Goal: Answer question/provide support: Answer question/provide support

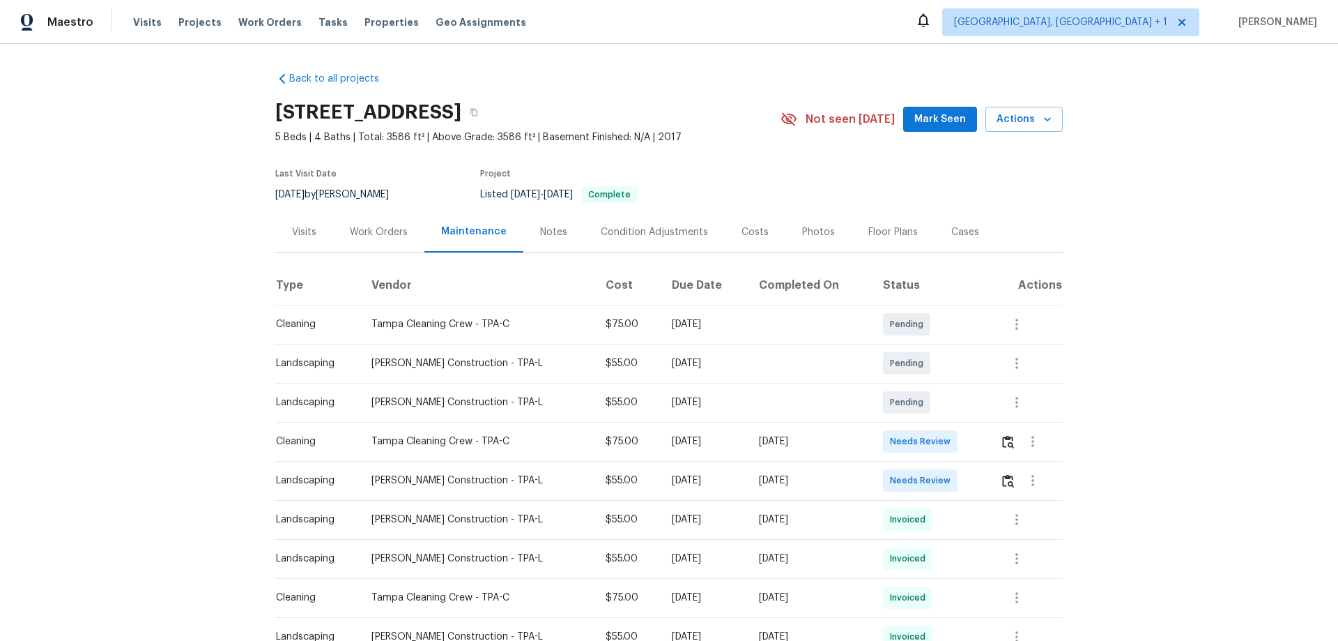
click at [1000, 469] on div at bounding box center [1031, 479] width 62 height 33
click at [1002, 478] on img "button" at bounding box center [1008, 480] width 12 height 13
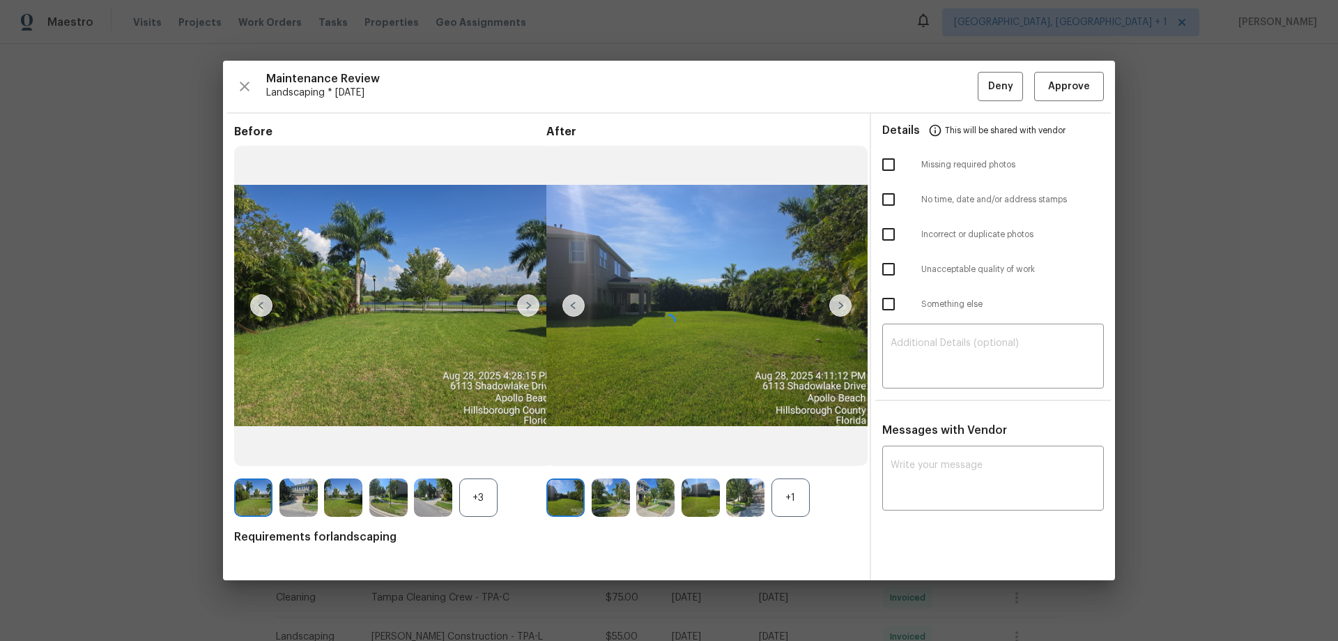
click at [934, 347] on div at bounding box center [669, 320] width 892 height 519
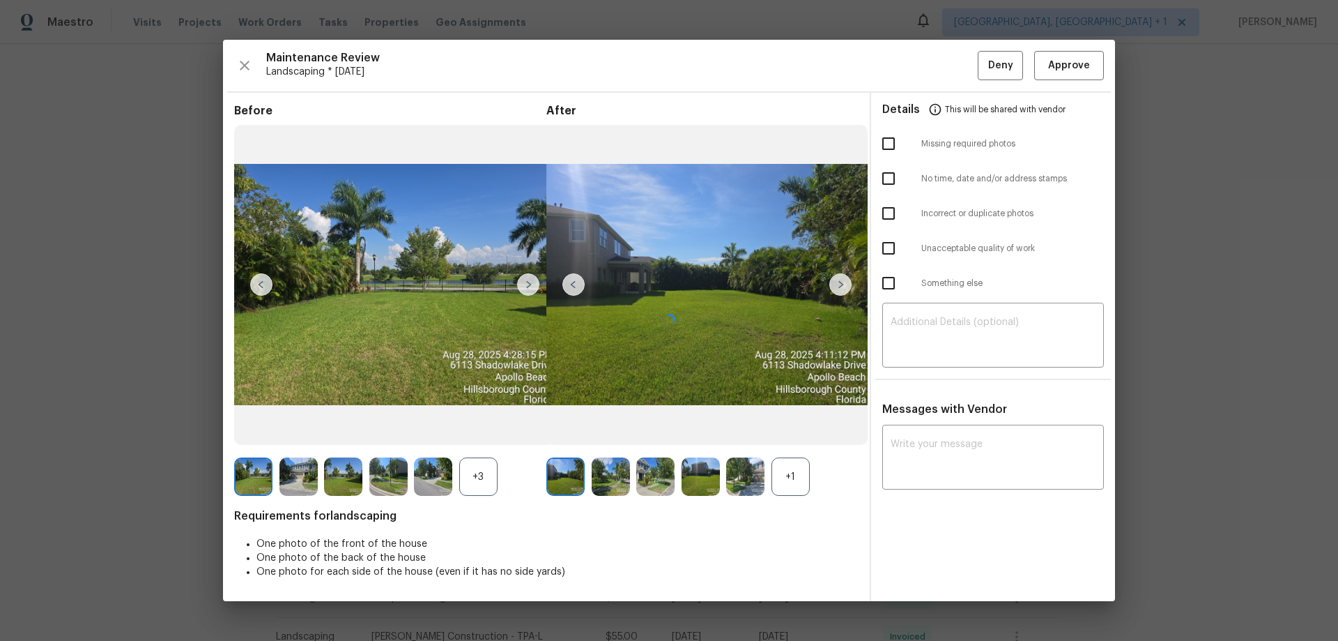
click at [934, 347] on div "​" at bounding box center [993, 336] width 222 height 61
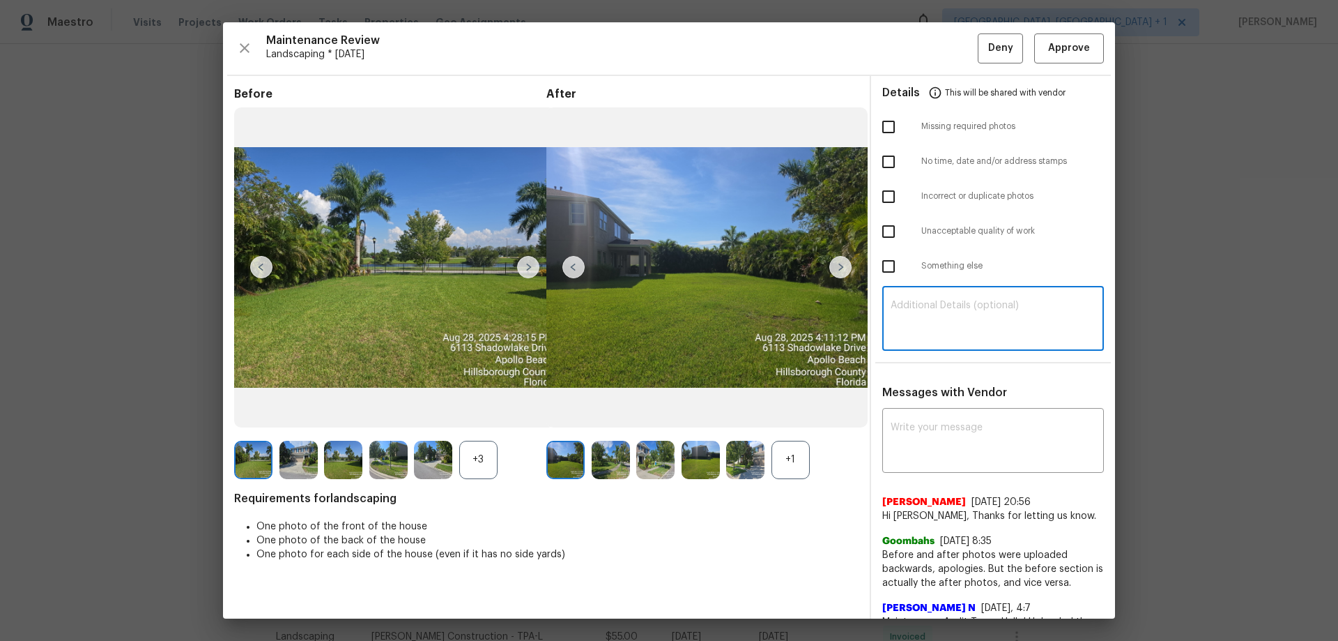
paste textarea "Maintenance Audit Team: Hello! Unfortunately, this landscaping visit completed …"
type textarea "Maintenance Audit Team: Hello! Unfortunately, this landscaping visit completed …"
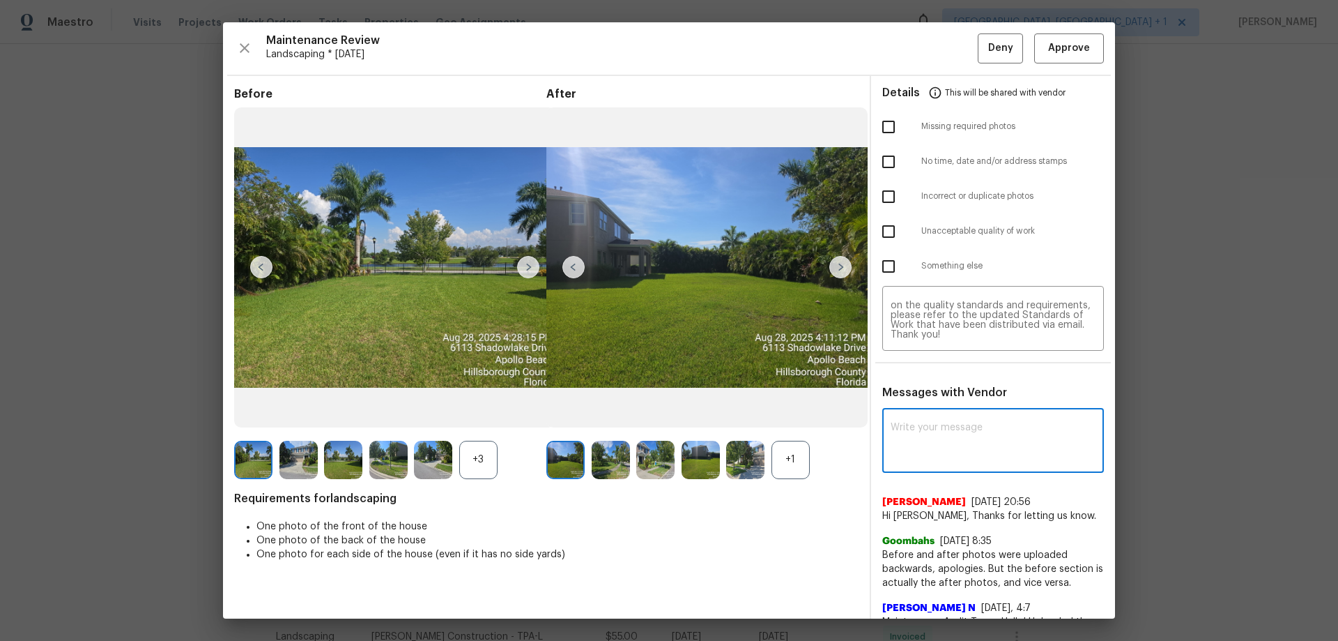
click at [949, 444] on textarea at bounding box center [993, 441] width 205 height 39
paste textarea "Maintenance Audit Team: Hello! Unfortunately, this landscaping visit completed …"
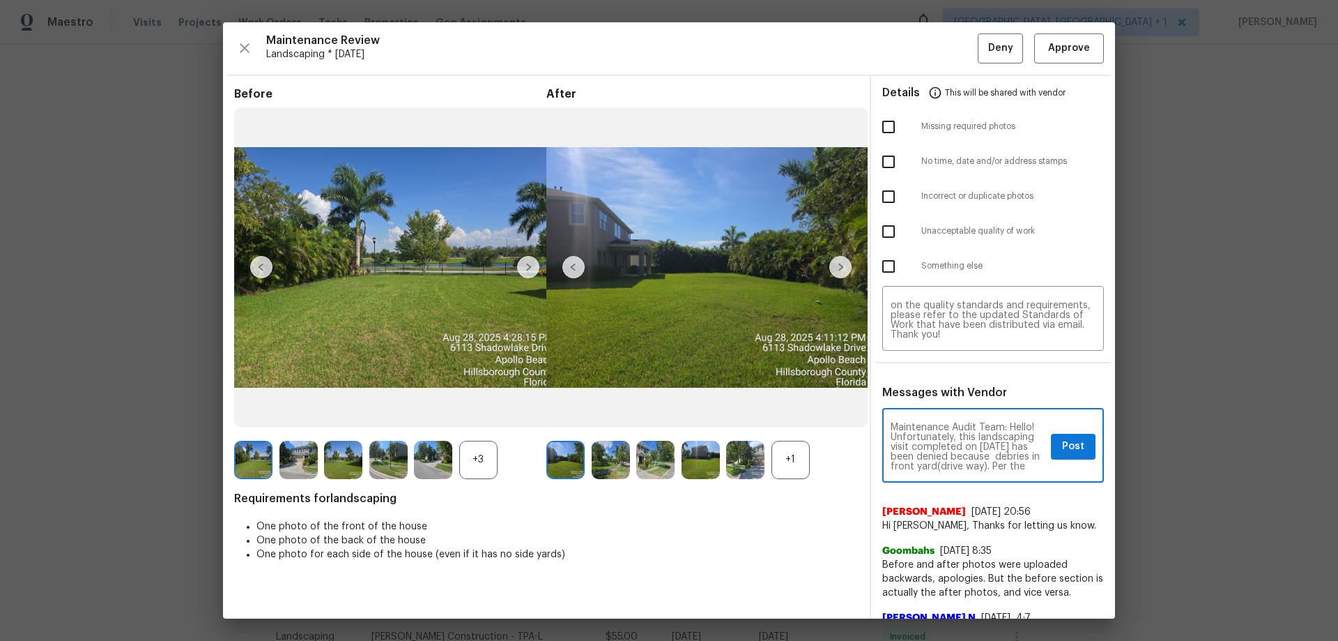
scroll to position [185, 0]
type textarea "Maintenance Audit Team: Hello! Unfortunately, this landscaping visit completed …"
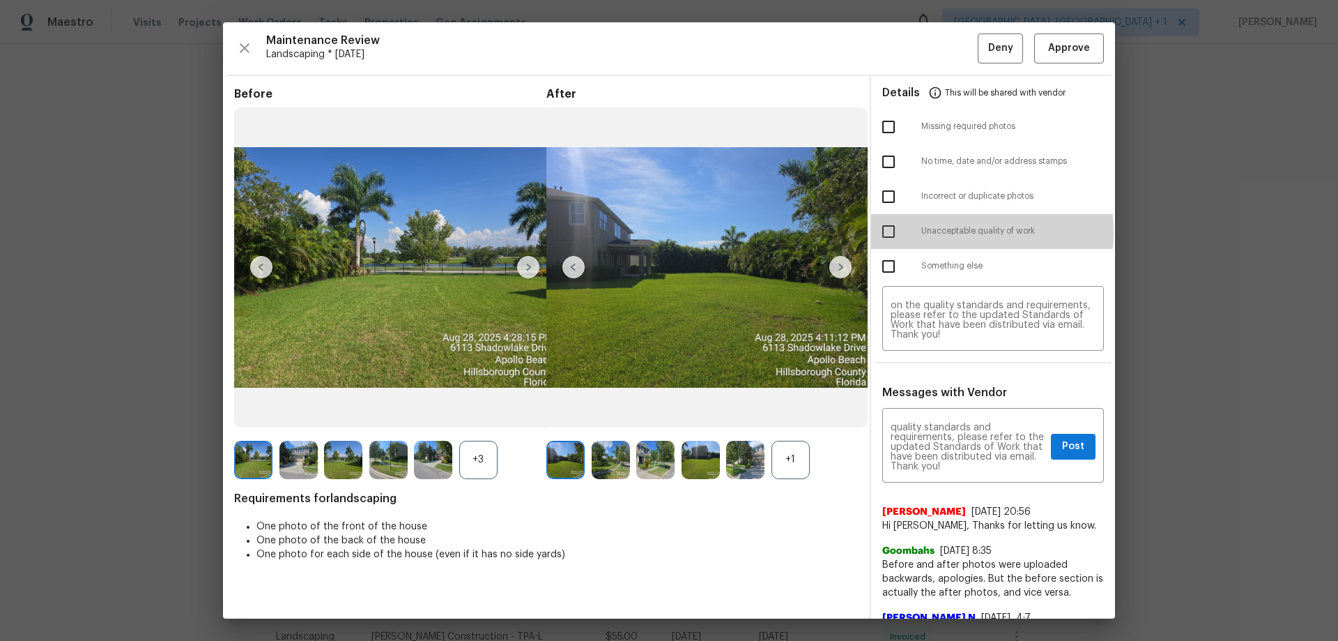
click at [886, 232] on input "checkbox" at bounding box center [888, 231] width 29 height 29
checkbox input "true"
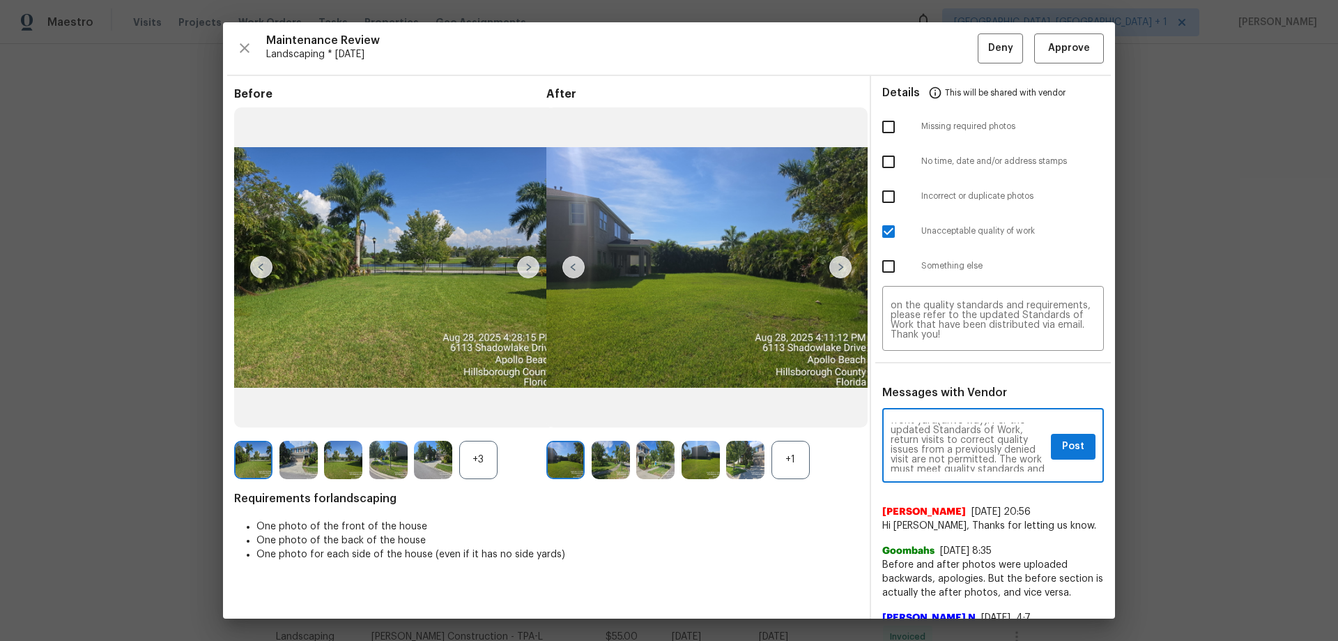
scroll to position [18, 0]
type textarea "Maintenance Audit Team: Hello! Unfortunately, this landscaping visit completed …"
click at [1062, 444] on span "Post" at bounding box center [1073, 446] width 22 height 17
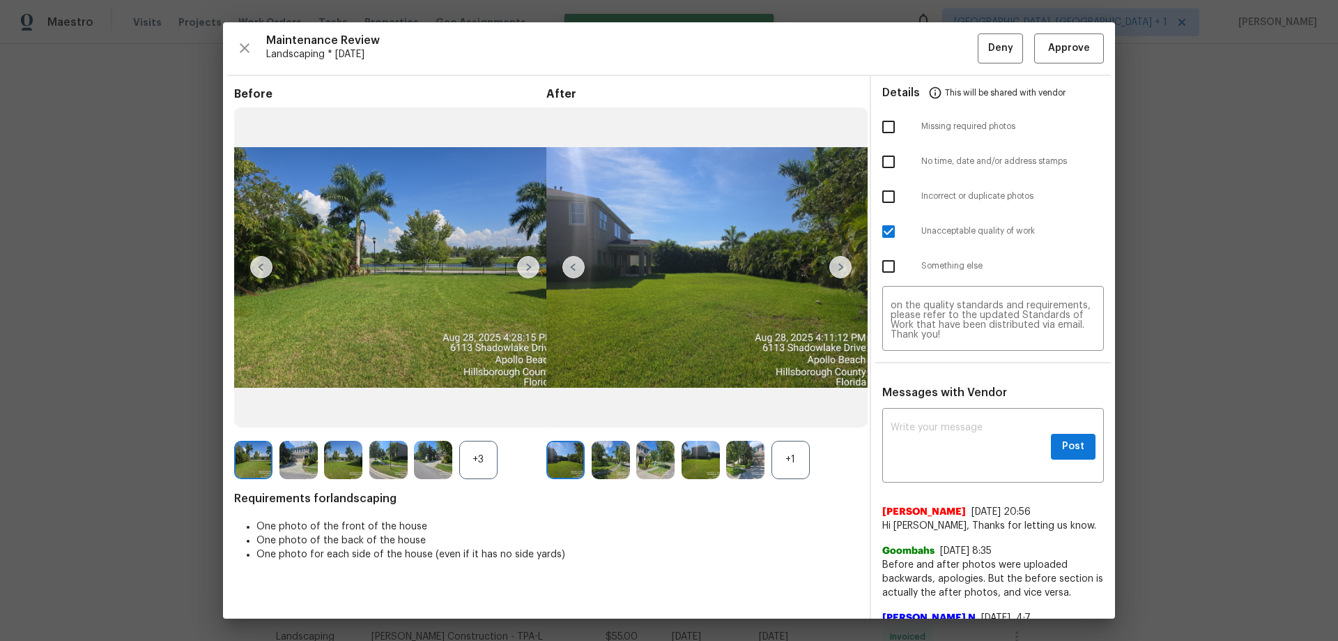
scroll to position [0, 0]
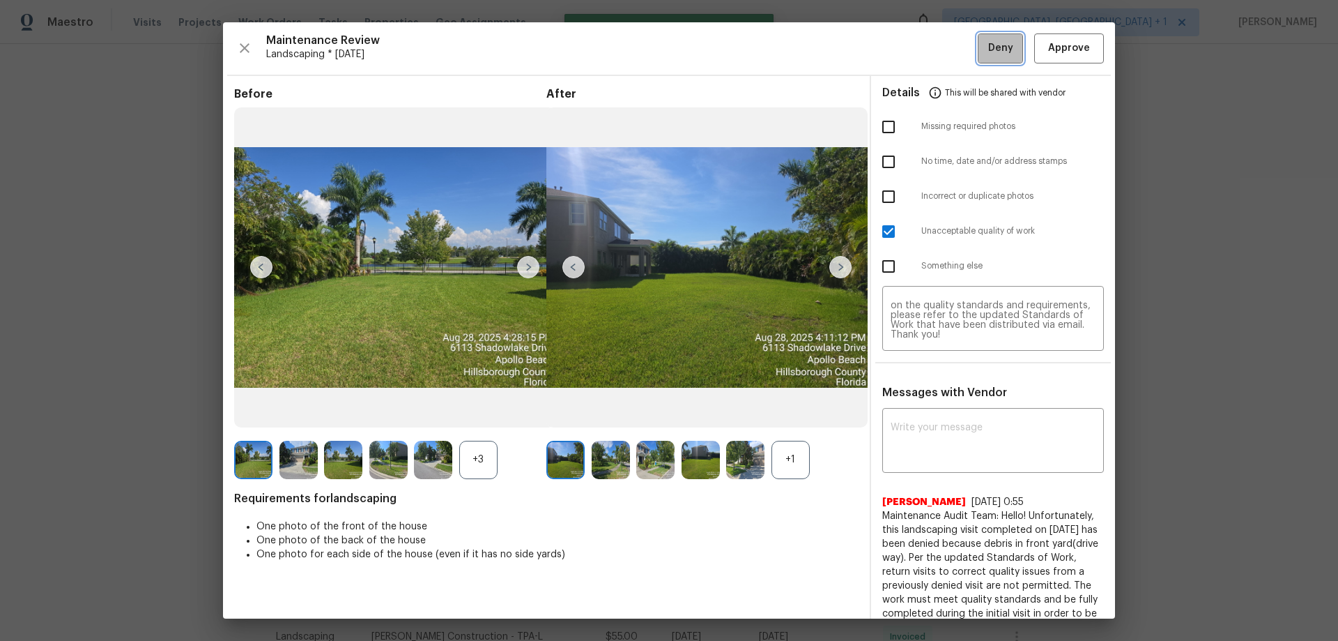
click at [988, 43] on span "Deny" at bounding box center [1000, 48] width 25 height 17
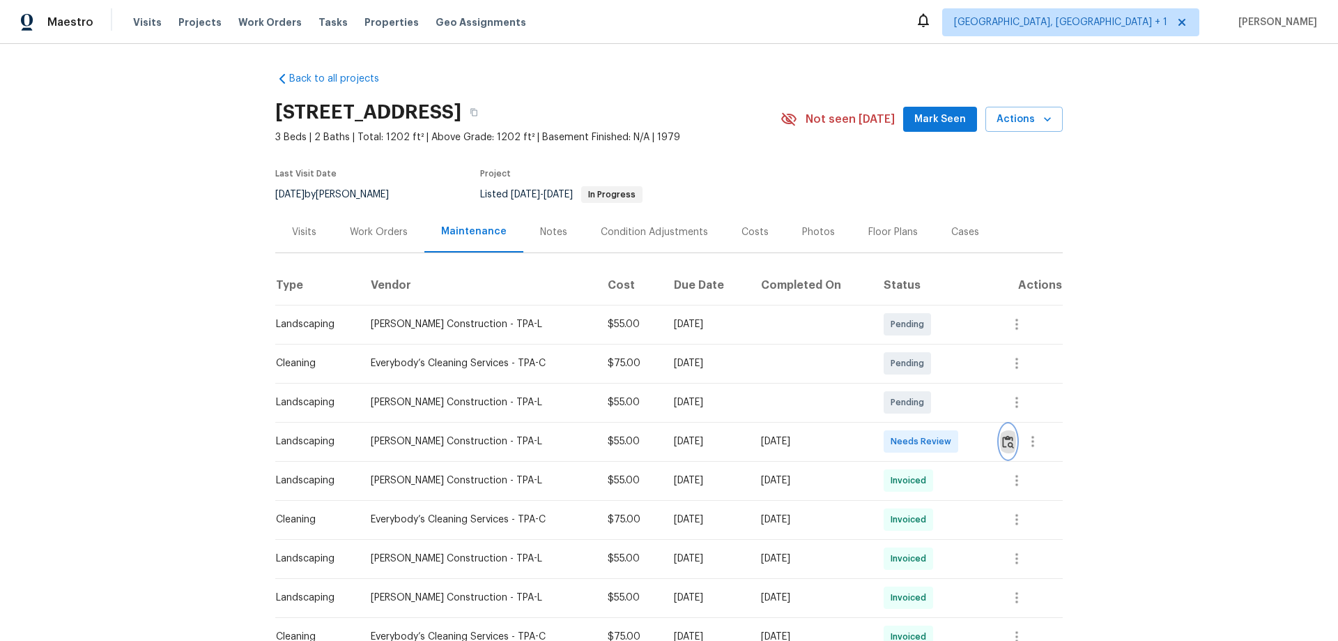
click at [1012, 445] on img "button" at bounding box center [1008, 441] width 12 height 13
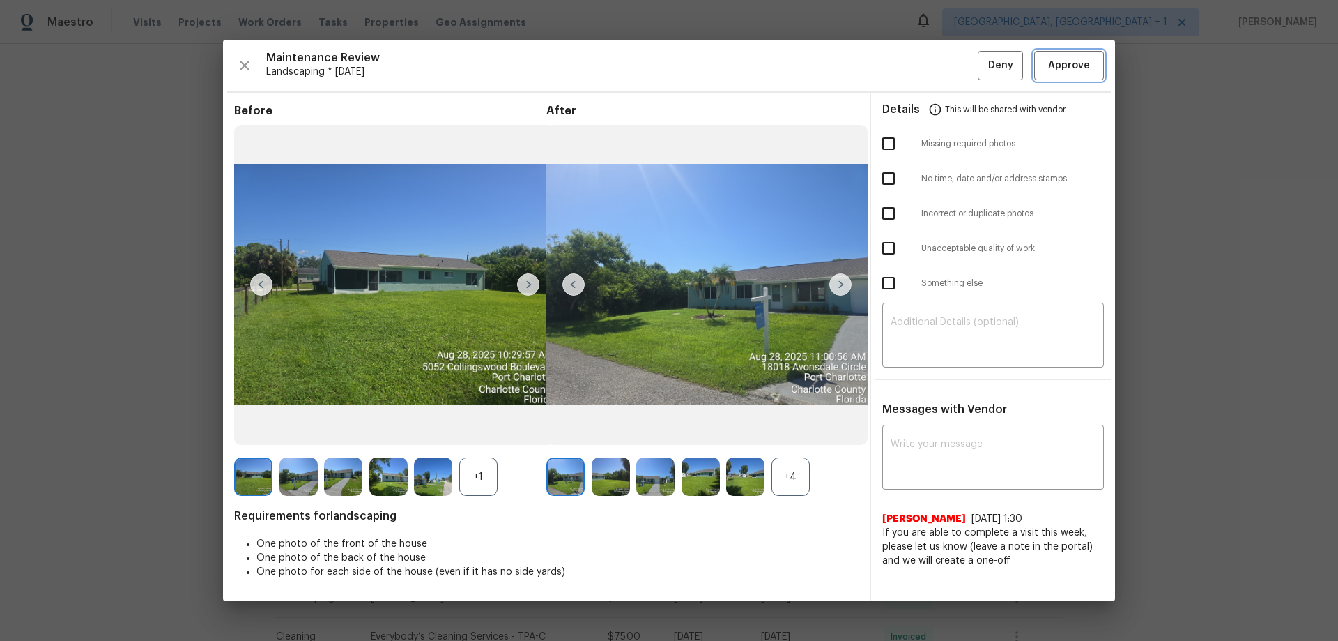
click at [1065, 59] on span "Approve" at bounding box center [1069, 65] width 42 height 17
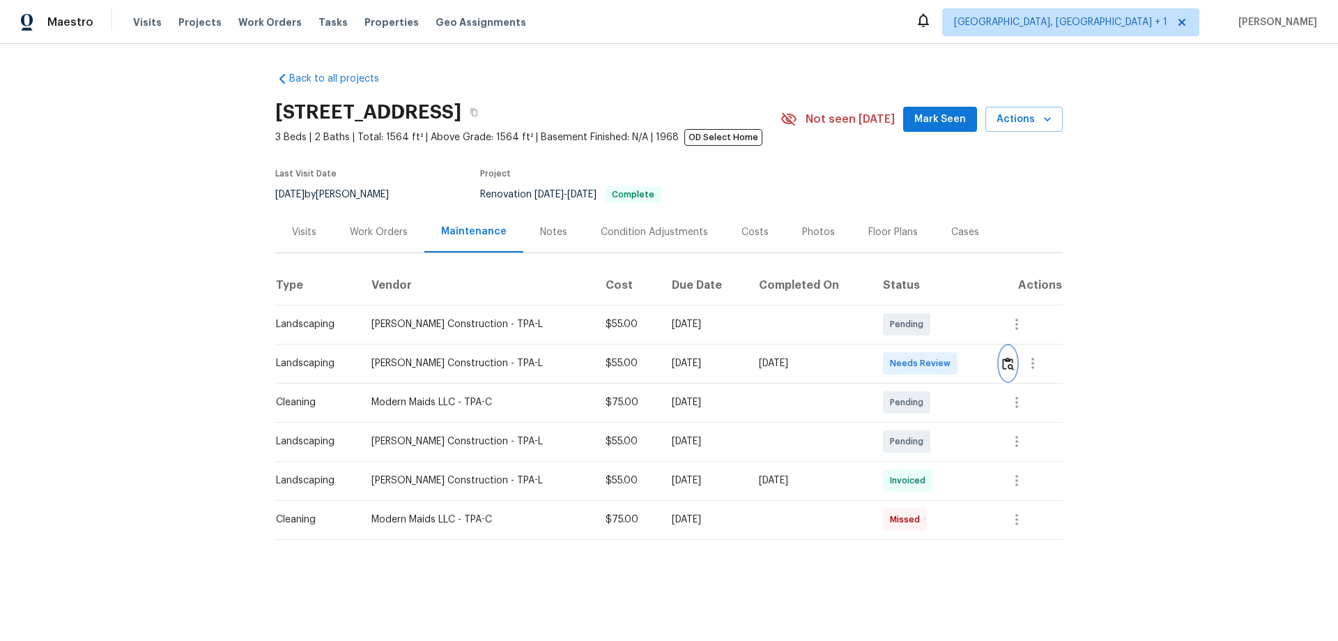
click at [951, 360] on img "button" at bounding box center [1008, 363] width 12 height 13
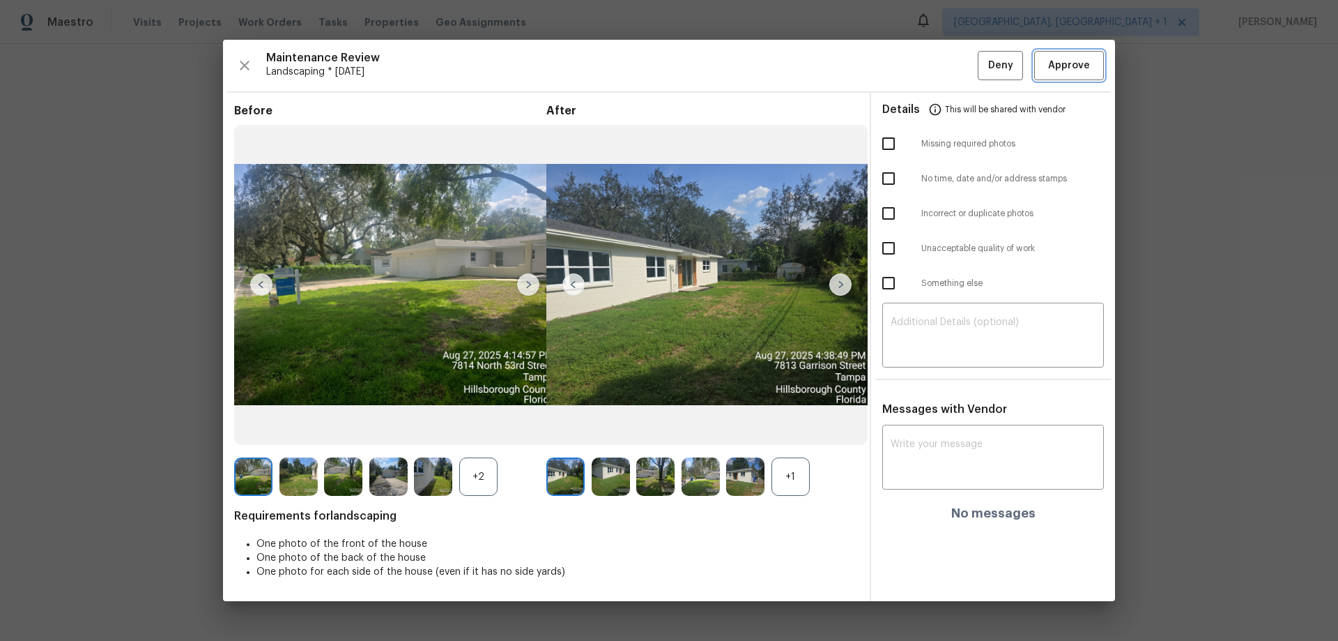
click at [951, 55] on button "Approve" at bounding box center [1069, 66] width 70 height 30
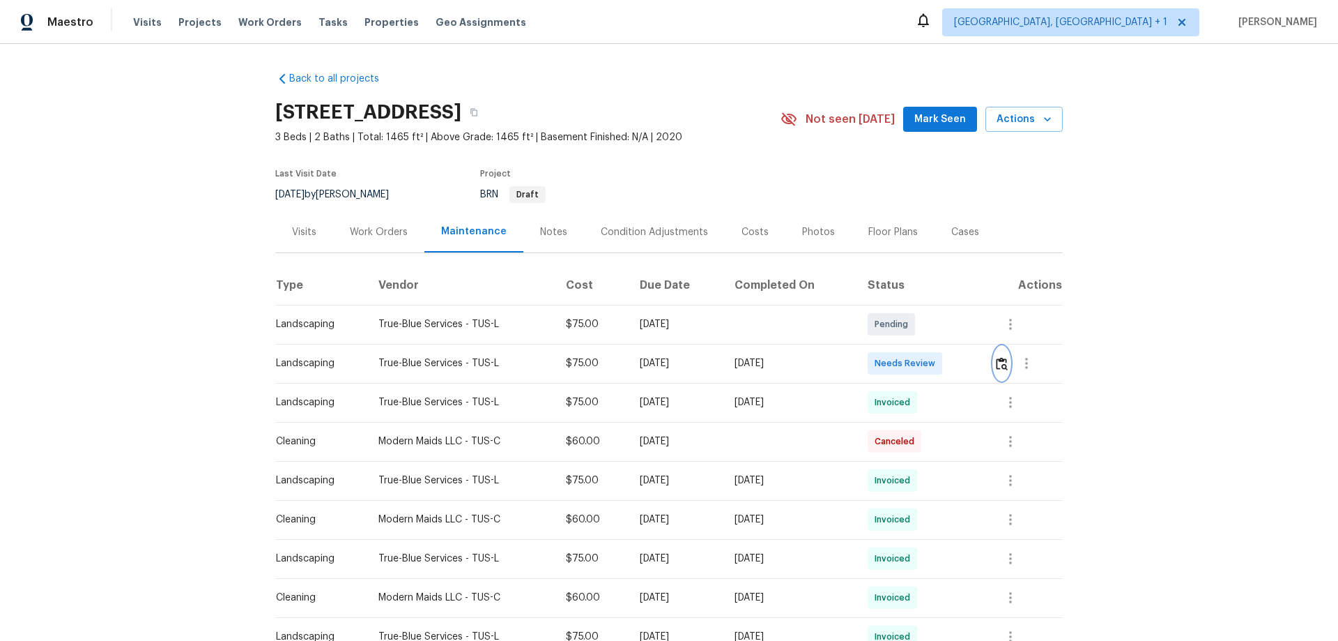
click at [951, 365] on img "button" at bounding box center [1002, 363] width 12 height 13
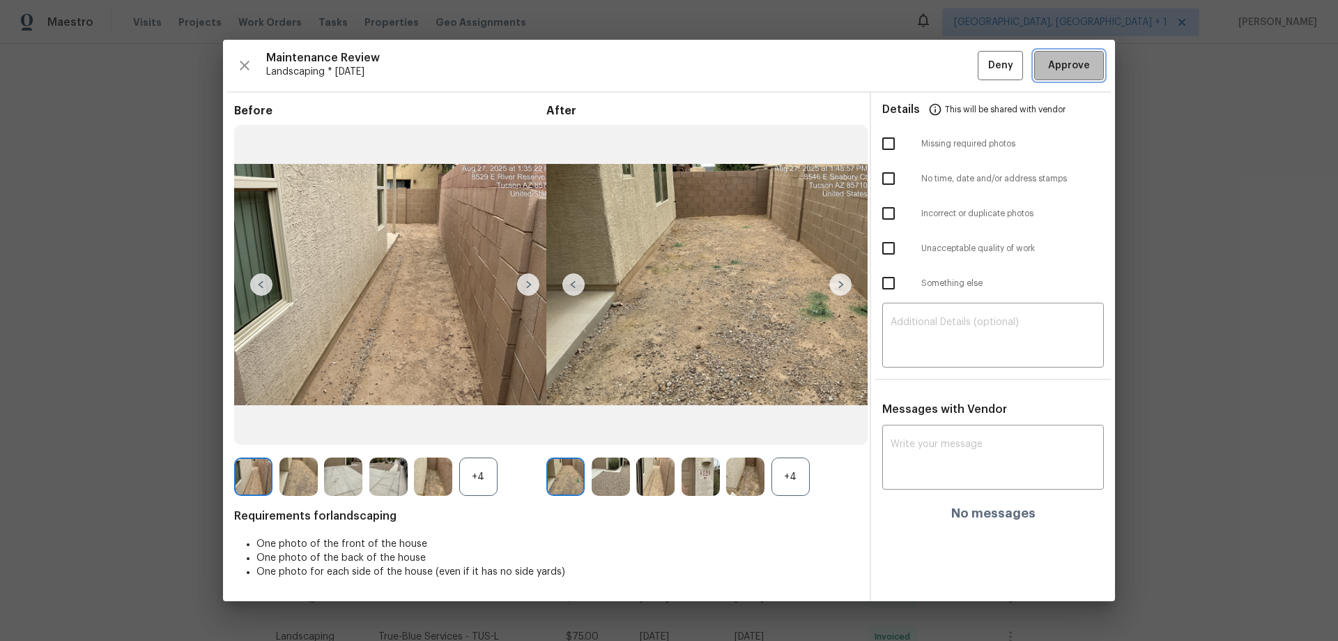
click at [951, 67] on span "Approve" at bounding box center [1069, 65] width 42 height 17
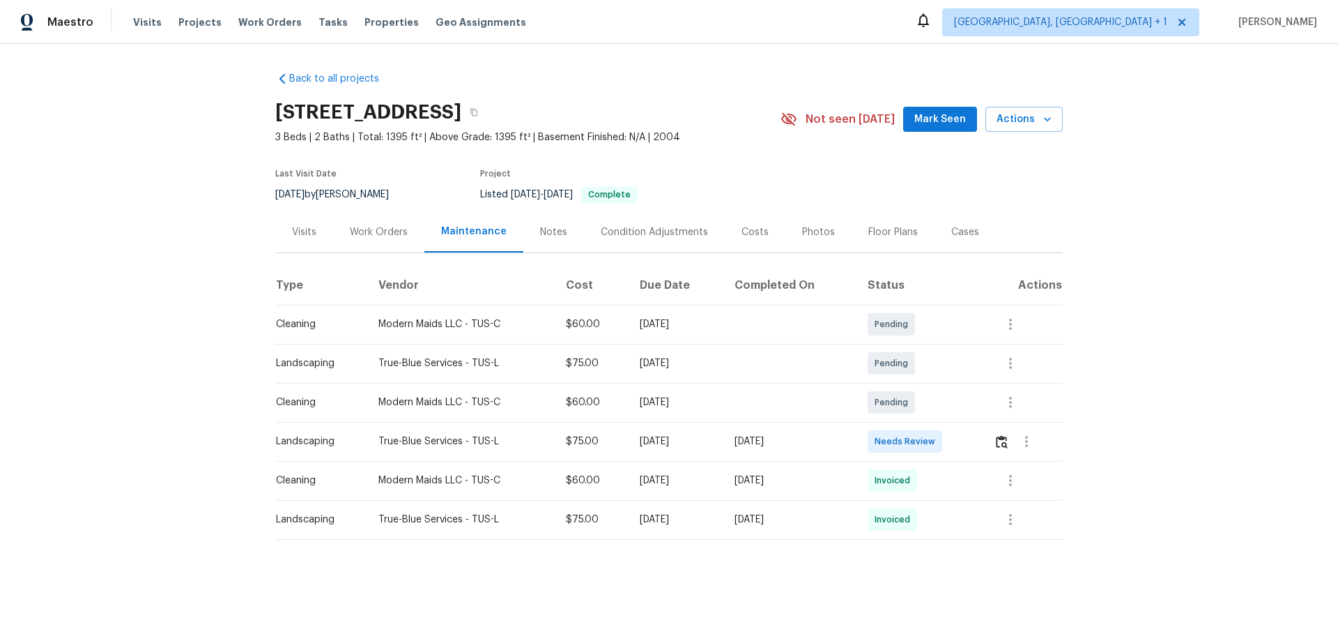
click at [987, 438] on td at bounding box center [1023, 441] width 80 height 39
click at [1002, 439] on img "button" at bounding box center [1002, 441] width 12 height 13
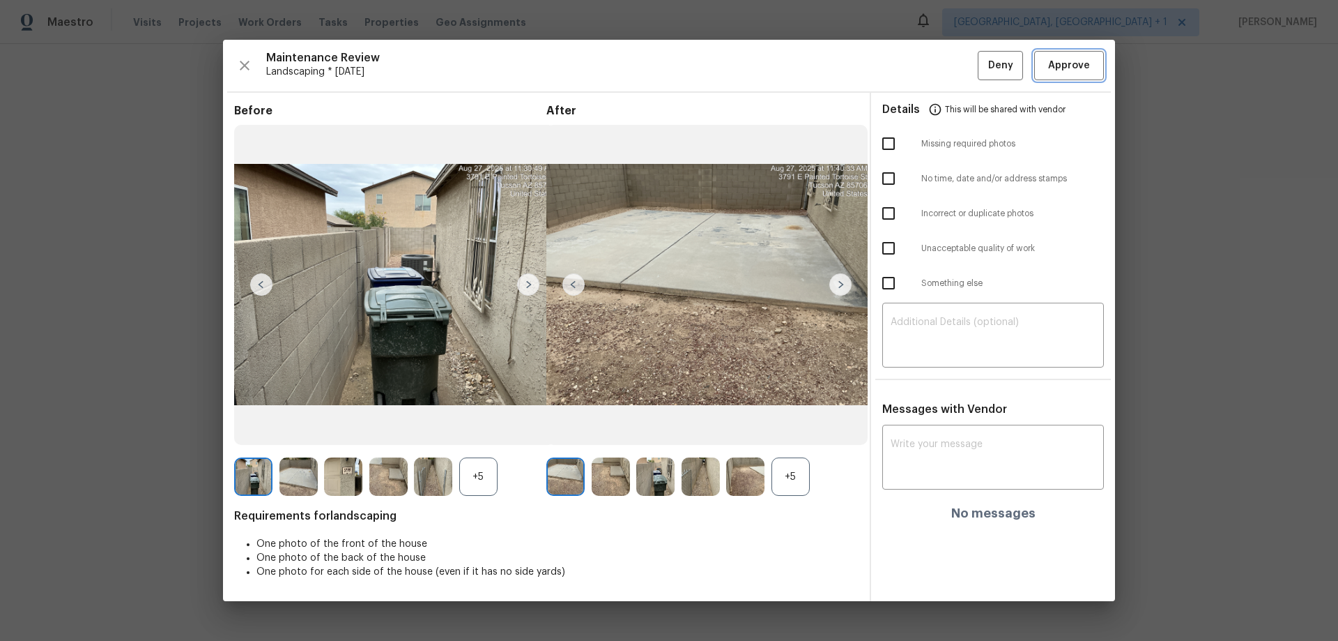
click at [1061, 71] on span "Approve" at bounding box center [1069, 65] width 42 height 17
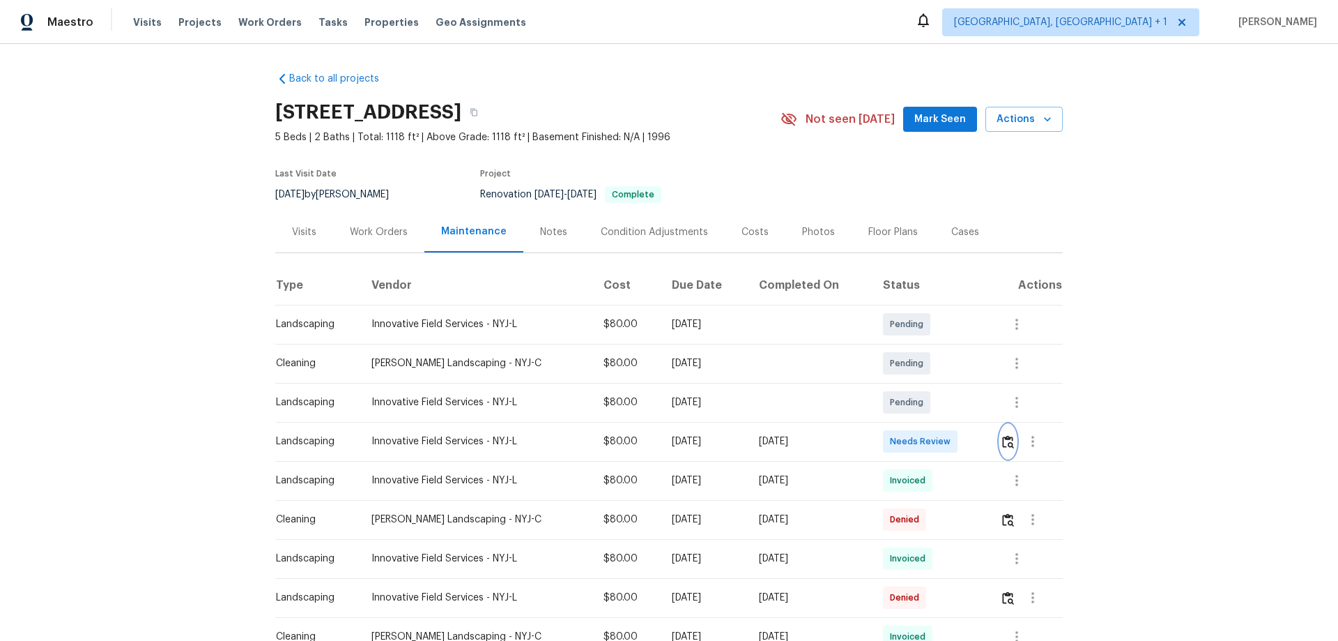
click at [951, 422] on img "button" at bounding box center [1008, 441] width 12 height 13
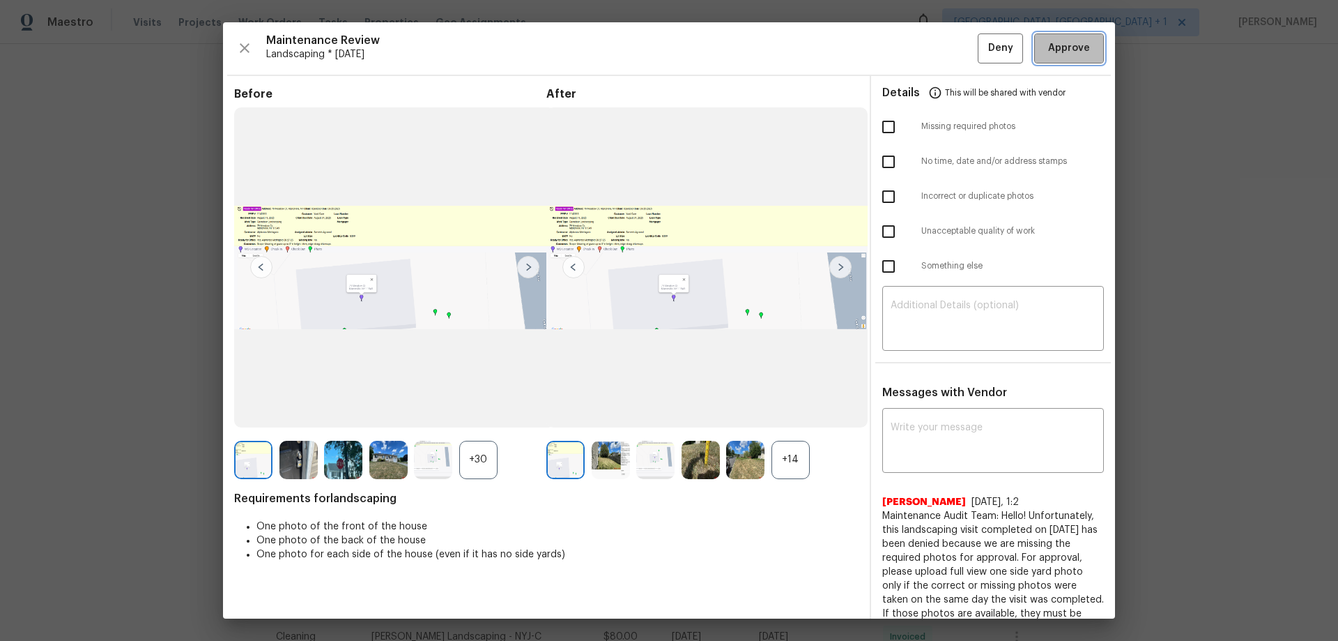
click at [951, 44] on span "Approve" at bounding box center [1069, 48] width 42 height 17
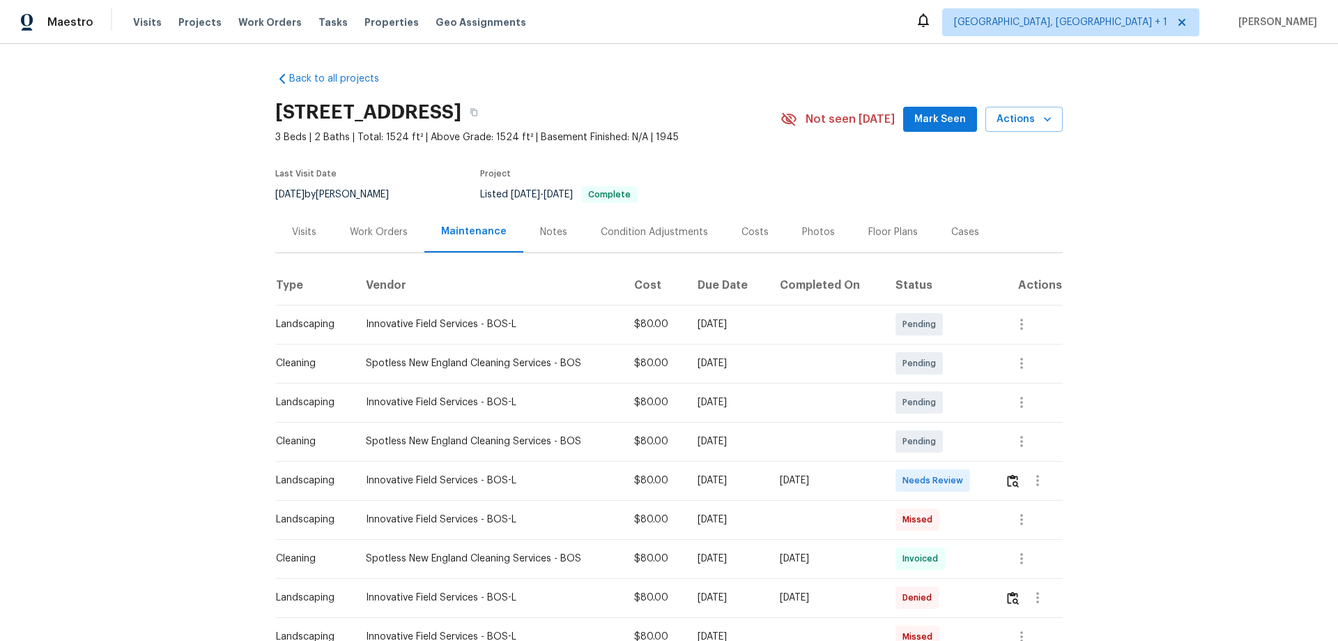
scroll to position [70, 0]
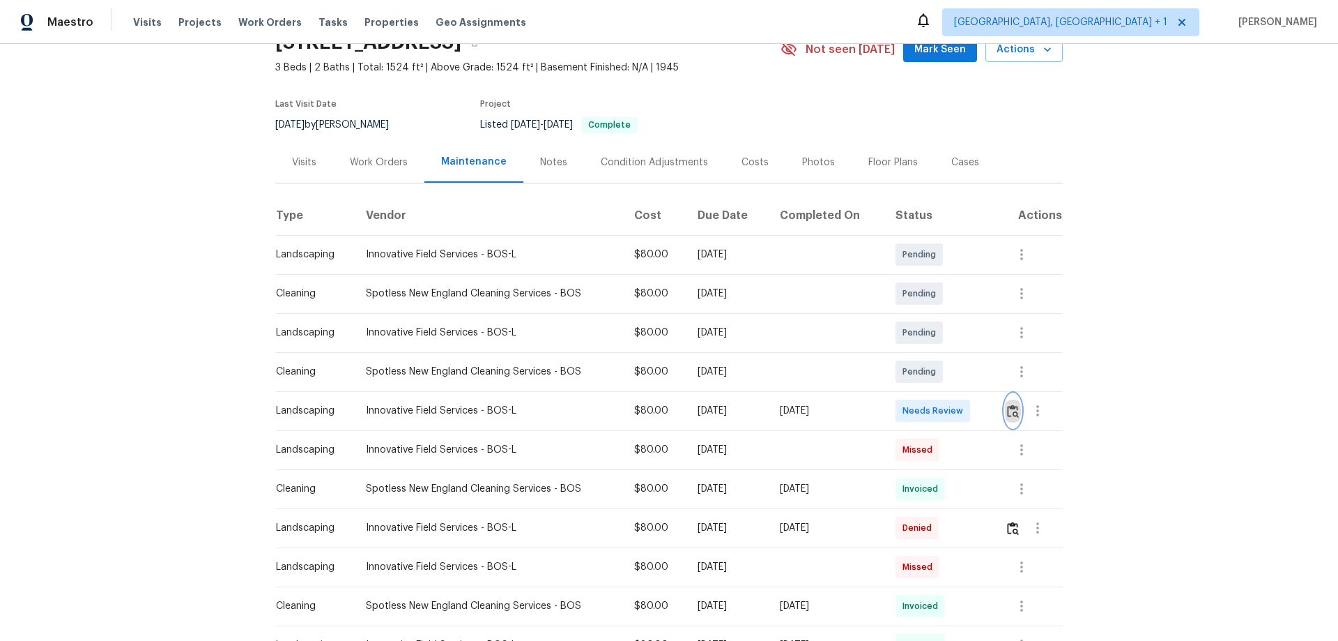
click at [951, 411] on img "button" at bounding box center [1013, 410] width 12 height 13
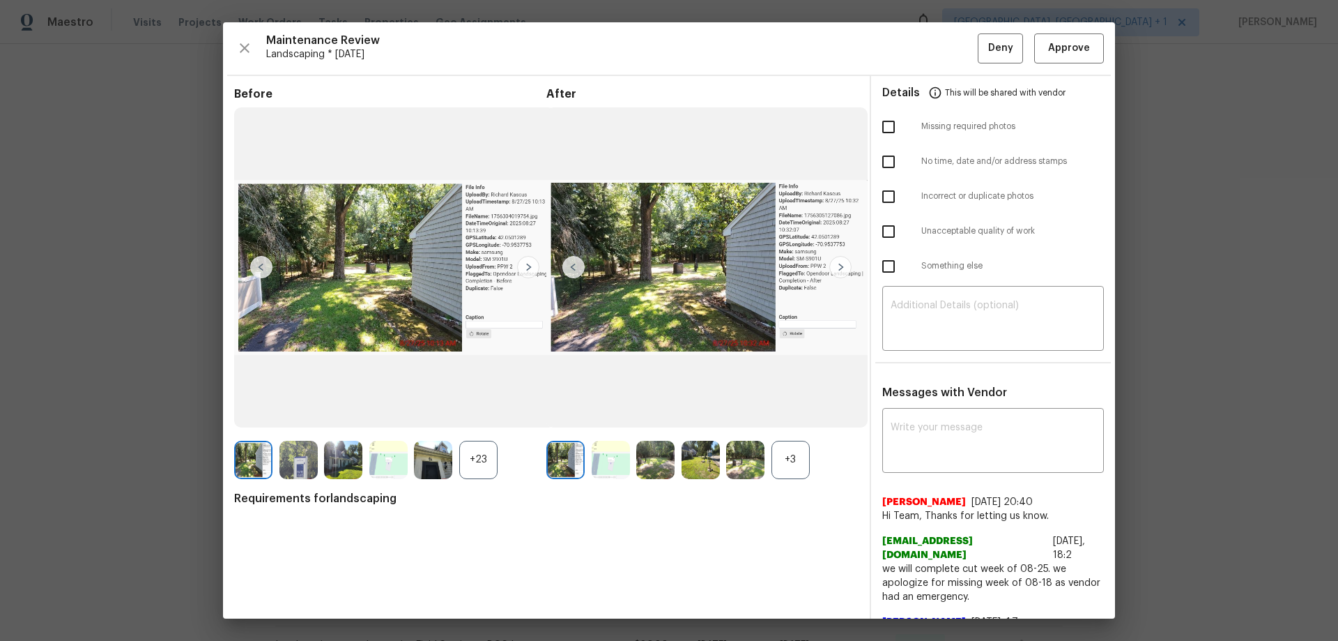
click at [951, 358] on div "Details This will be shared with vendor Missing required photos No time, date a…" at bounding box center [993, 489] width 244 height 826
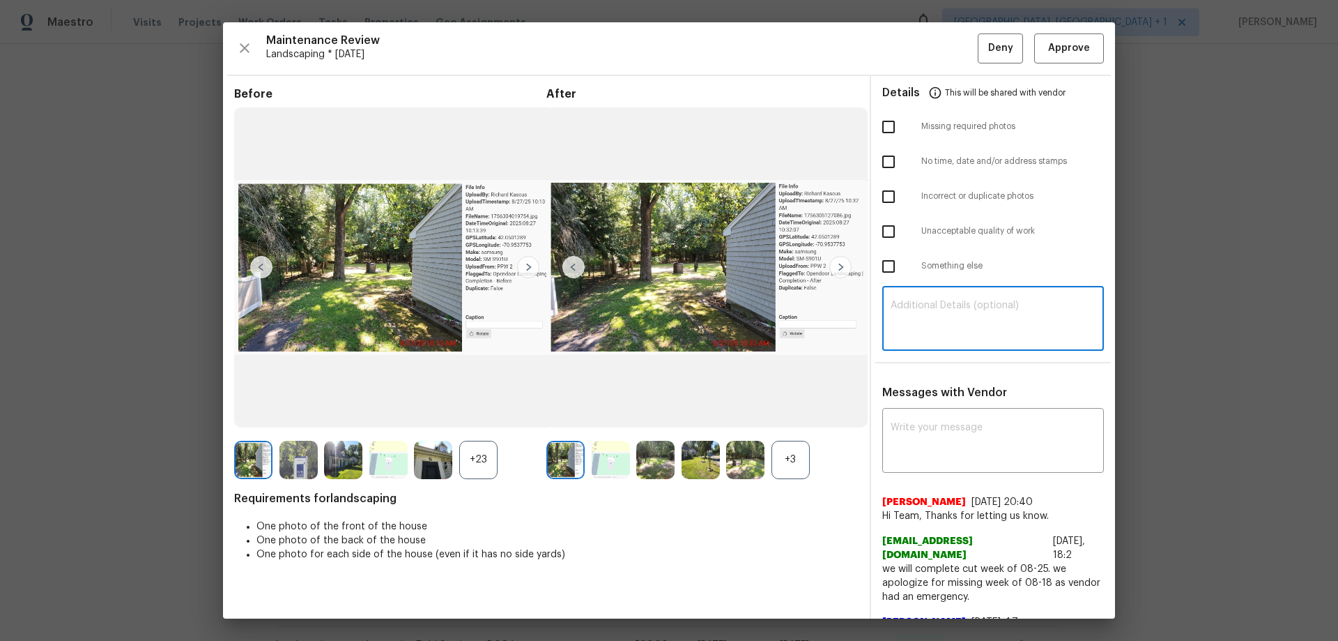
click at [951, 328] on textarea at bounding box center [993, 319] width 205 height 39
paste textarea "Maintenance Audit Team: Hello! Unfortunately, this landscaping visit completed …"
type textarea "Maintenance Audit Team: Hello! Unfortunately, this landscaping visit completed …"
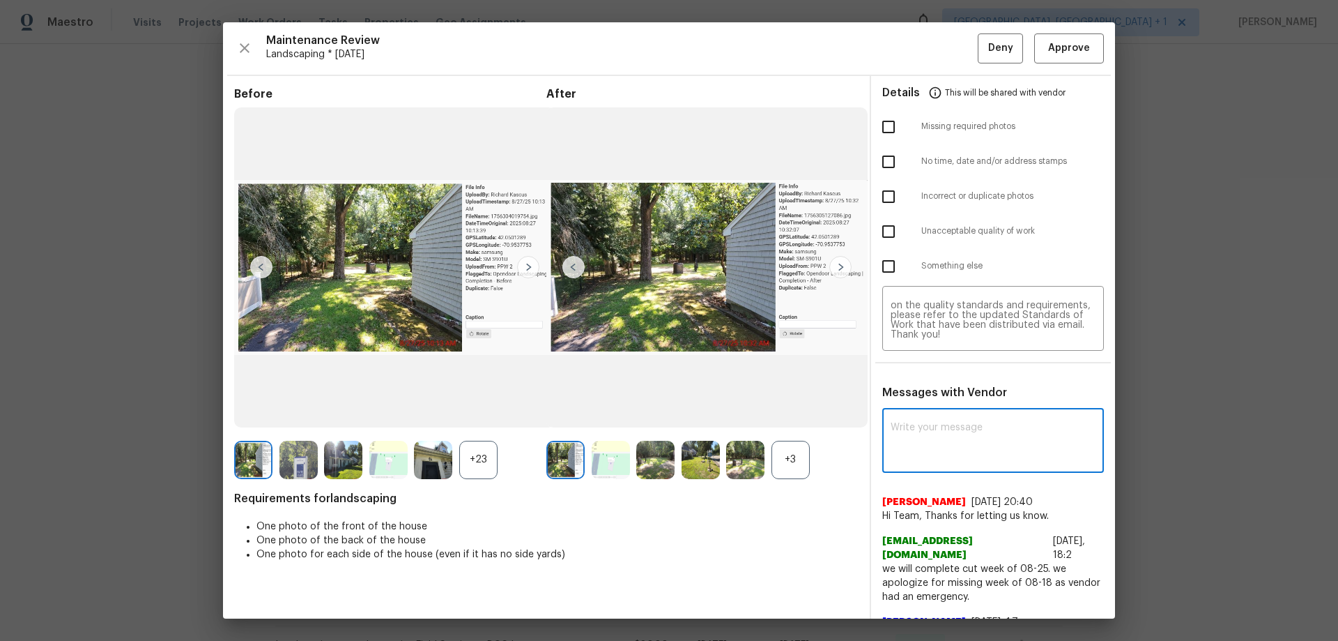
click at [946, 422] on textarea at bounding box center [993, 441] width 205 height 39
paste textarea "Maintenance Audit Team: Hello! Unfortunately, this landscaping visit completed …"
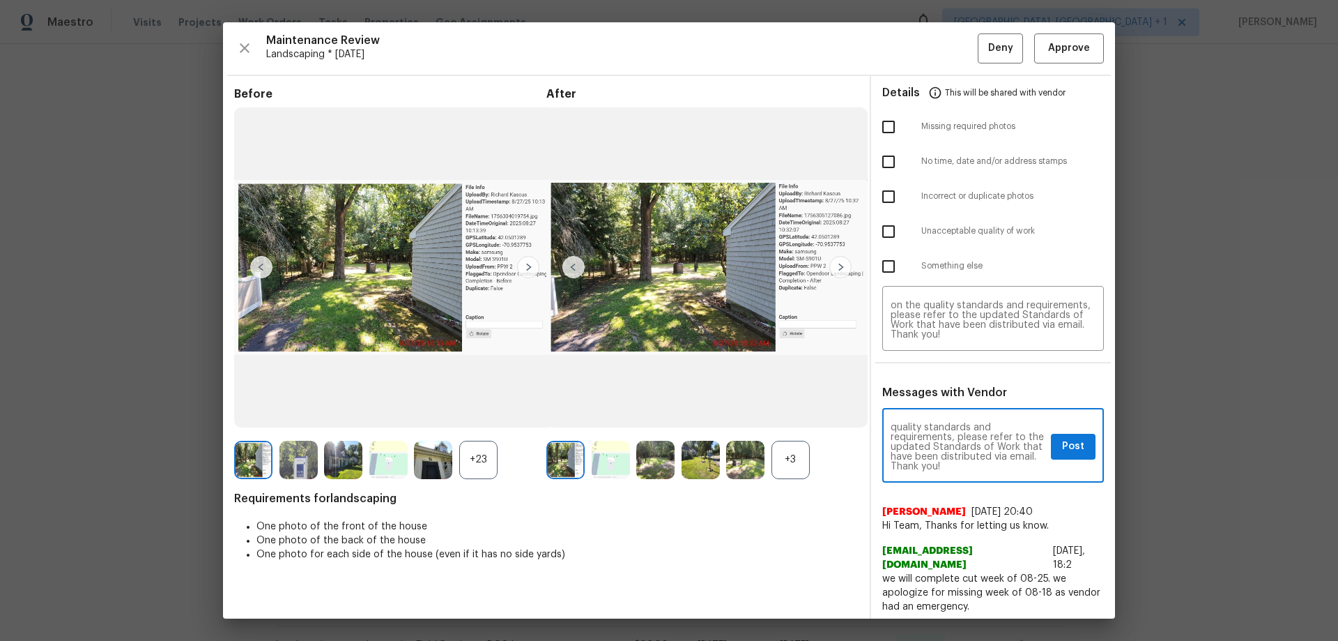
type textarea "Maintenance Audit Team: Hello! Unfortunately, this landscaping visit completed …"
click at [880, 135] on input "checkbox" at bounding box center [888, 126] width 29 height 29
checkbox input "true"
click at [951, 422] on button "Post" at bounding box center [1073, 447] width 45 height 26
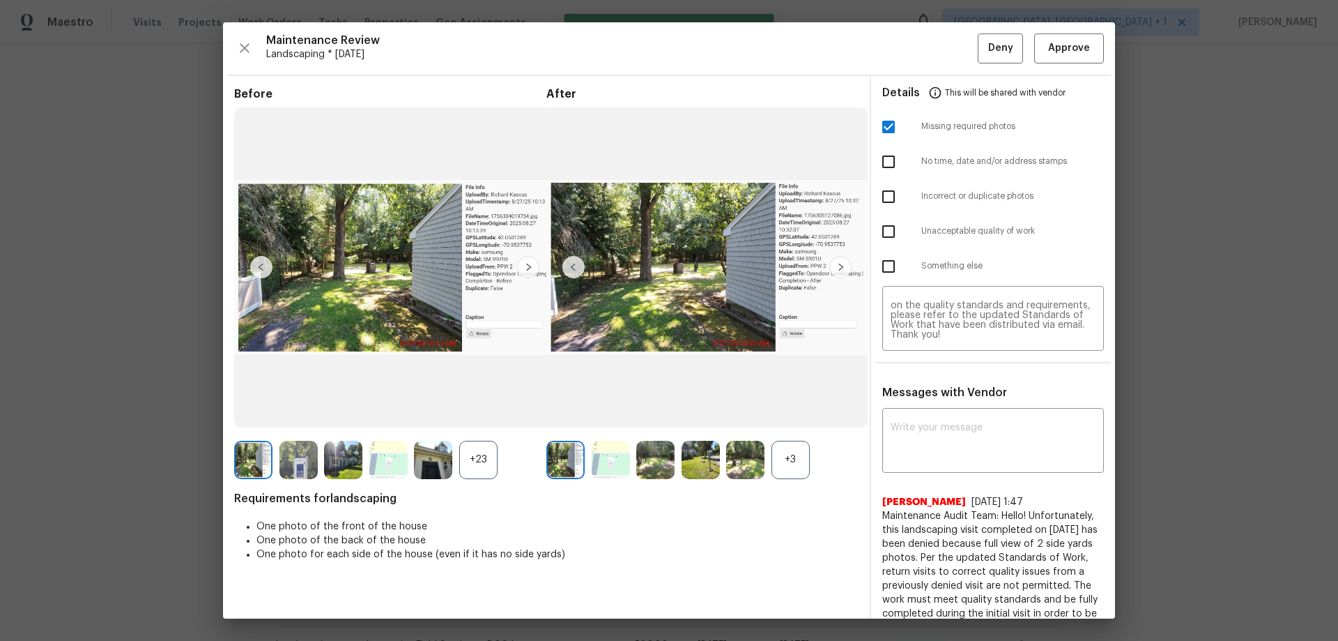
scroll to position [0, 0]
click at [951, 43] on span "Deny" at bounding box center [1000, 48] width 25 height 17
